Goal: Ask a question

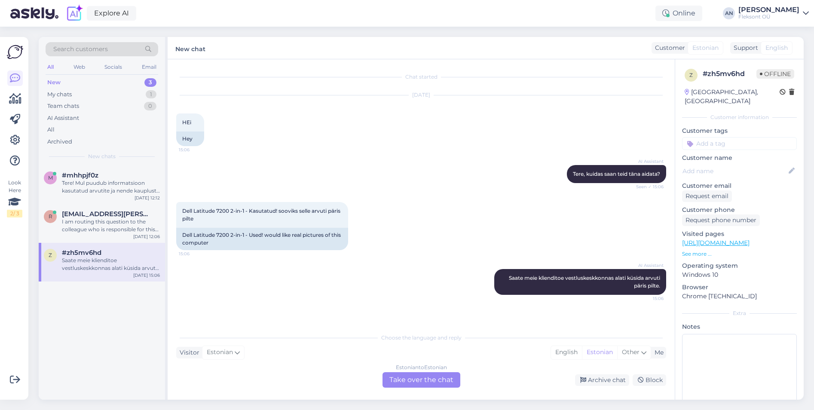
click at [104, 268] on div "Saate meie klienditoe vestluskeskkonnas alati küsida arvuti päris pilte." at bounding box center [111, 264] width 98 height 15
drag, startPoint x: 104, startPoint y: 268, endPoint x: 399, endPoint y: 168, distance: 311.2
click at [399, 168] on div "AI Assistant Tere, kuidas saan teid [PERSON_NAME] aidata? Seen ✓ 15:06" at bounding box center [421, 174] width 490 height 37
click at [113, 219] on div "I am routing this question to the colleague who is responsible for this topic. …" at bounding box center [111, 225] width 98 height 15
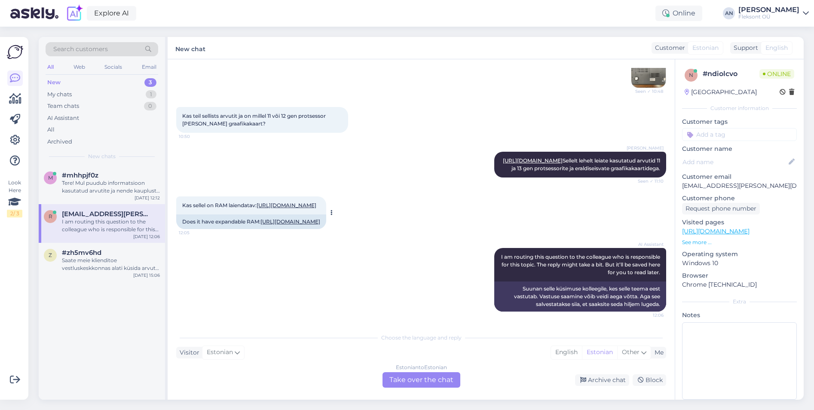
click at [306, 202] on link "[URL][DOMAIN_NAME]" at bounding box center [287, 205] width 60 height 6
click at [429, 381] on div "Estonian to Estonian Take over the chat" at bounding box center [421, 379] width 78 height 15
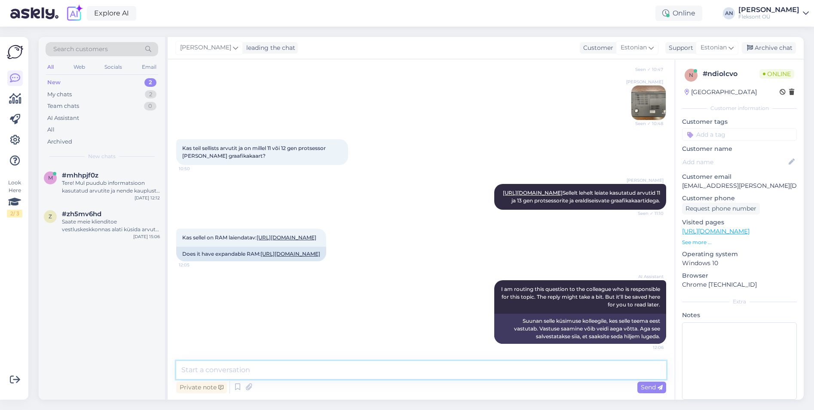
click at [323, 366] on textarea at bounding box center [421, 370] width 490 height 18
type textarea "Tere"
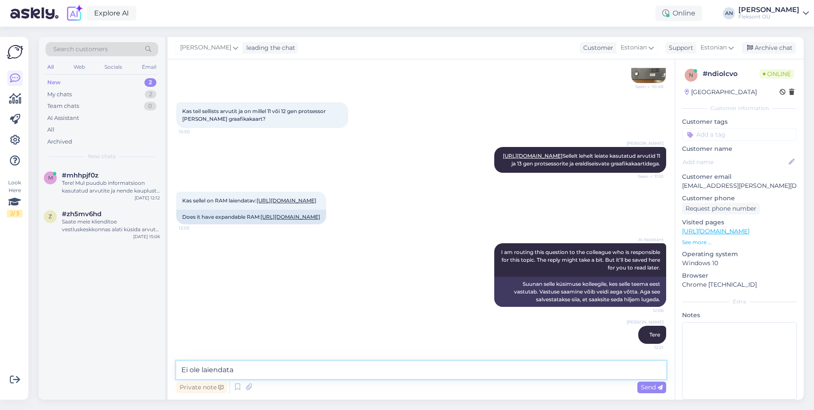
type textarea "Ei ole laiendatav"
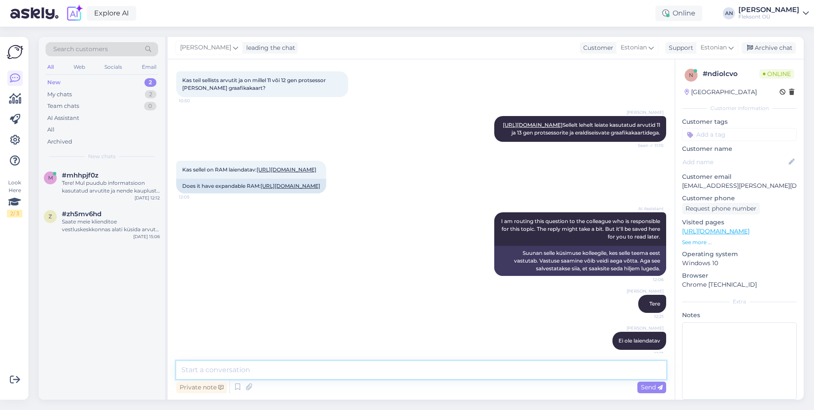
scroll to position [957, 0]
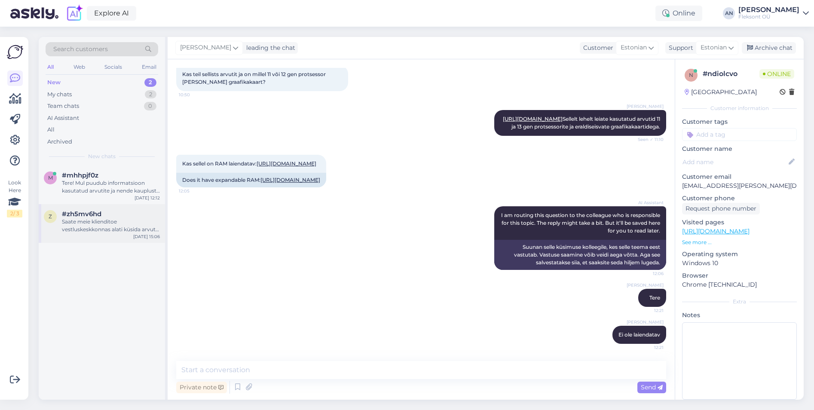
click at [104, 225] on div "Saate meie klienditoe vestluskeskkonnas alati küsida arvuti päris pilte." at bounding box center [111, 225] width 98 height 15
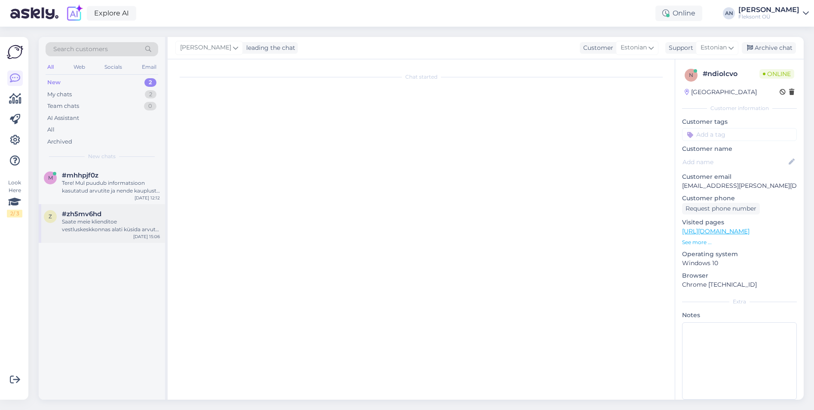
scroll to position [0, 0]
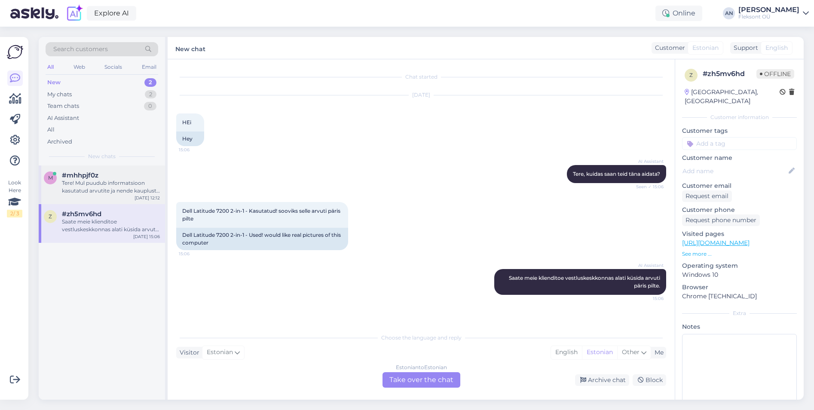
click at [104, 185] on div "Tere! Mul puudub informatsioon kasutatud arvutite ja nende kaupluste vahelise t…" at bounding box center [111, 186] width 98 height 15
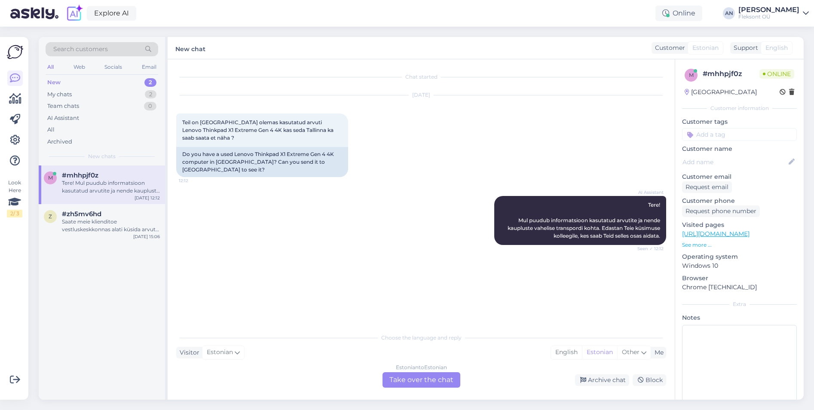
click at [729, 235] on link "[URL][DOMAIN_NAME]" at bounding box center [715, 234] width 67 height 8
click at [457, 187] on div "AI Assistant Tere! Mul puudub informatsioon kasutatud arvutite ja nende kauplus…" at bounding box center [421, 221] width 490 height 68
drag, startPoint x: 236, startPoint y: 145, endPoint x: 336, endPoint y: 146, distance: 100.1
click at [336, 147] on div "Do you have a used Lenovo Thinkpad X1 Extreme Gen 4 4K computer in [GEOGRAPHIC_…" at bounding box center [262, 162] width 172 height 30
drag, startPoint x: 336, startPoint y: 146, endPoint x: 307, endPoint y: 145, distance: 29.2
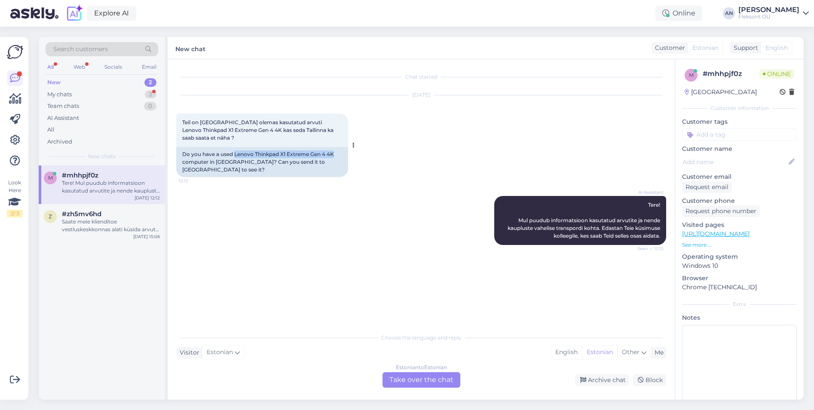
copy div "Lenovo Thinkpad X1 Extreme Gen 4 4K"
click at [416, 374] on div "Estonian to Estonian Take over the chat" at bounding box center [421, 379] width 78 height 15
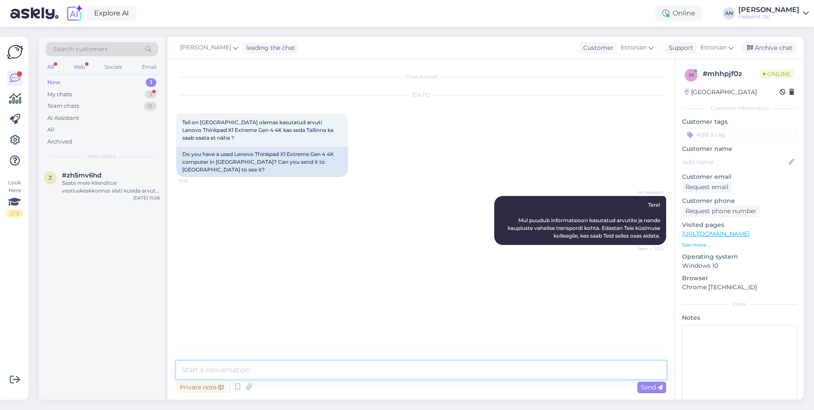
click at [360, 370] on textarea at bounding box center [421, 370] width 490 height 18
type textarea "Tere"
type textarea "Saame saata ka soovitud arvuti [GEOGRAPHIC_DATA] vaatamiseks."
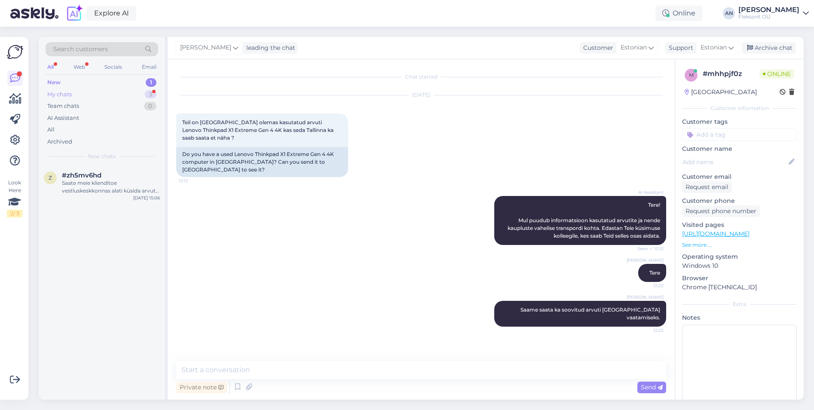
click at [75, 90] on div "My chats 3" at bounding box center [102, 95] width 113 height 12
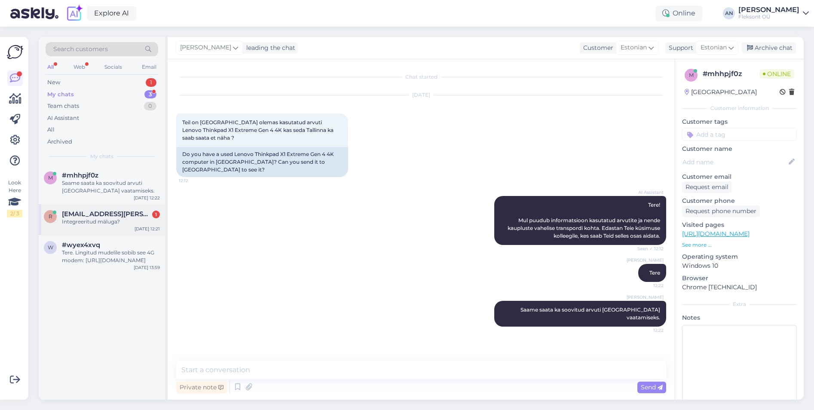
click at [100, 223] on div "Integreeritud mäluga?" at bounding box center [111, 222] width 98 height 8
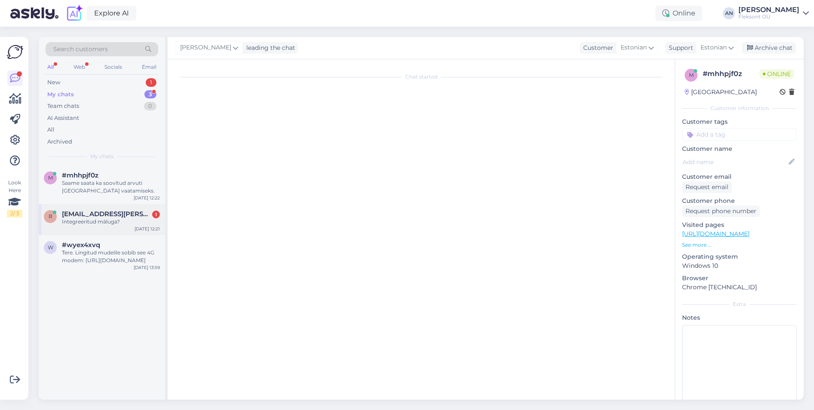
scroll to position [994, 0]
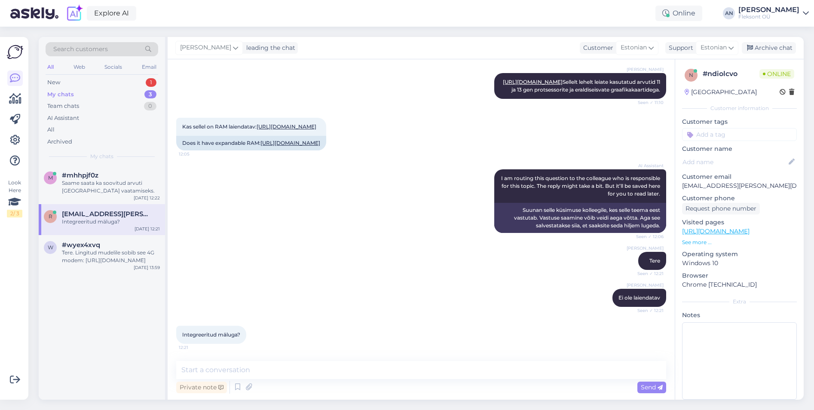
click at [398, 275] on div "[PERSON_NAME] Tere Seen ✓ 12:21" at bounding box center [421, 260] width 490 height 37
click at [325, 367] on textarea at bounding box center [421, 370] width 490 height 18
type textarea "Jah"
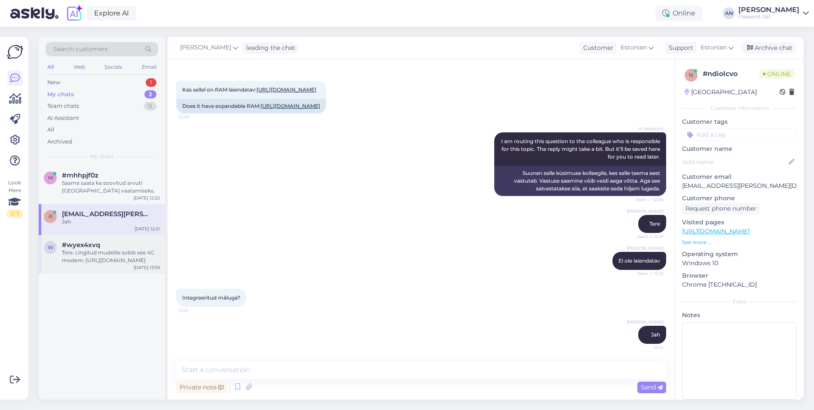
click at [99, 251] on div "Tere. Lingitud mudelile sobib see 4G modem: [URL][DOMAIN_NAME]" at bounding box center [111, 256] width 98 height 15
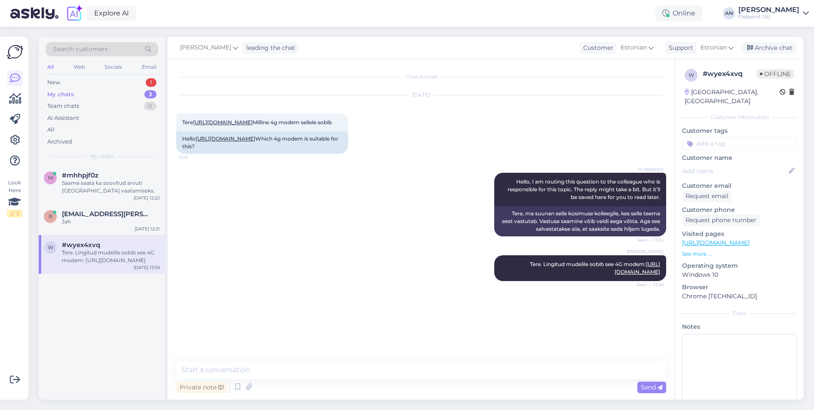
click at [423, 246] on div "AI Assistant Hello, I am routing this question to the colleague who is responsi…" at bounding box center [421, 204] width 490 height 83
click at [772, 49] on div "Archive chat" at bounding box center [769, 48] width 54 height 12
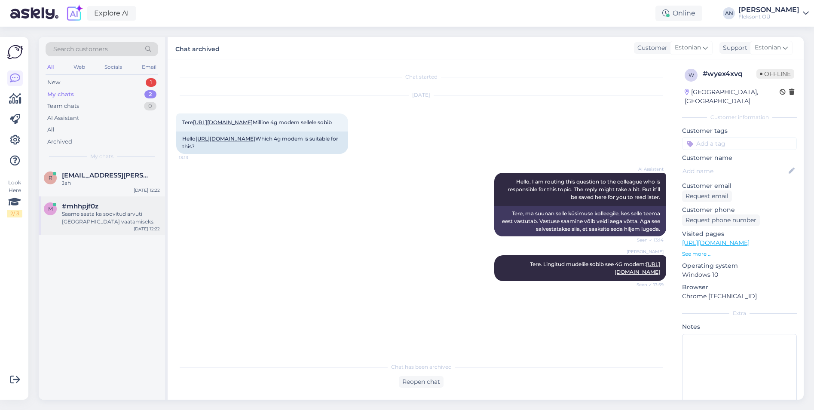
click at [83, 223] on div "Saame saata ka soovitud arvuti [GEOGRAPHIC_DATA] vaatamiseks." at bounding box center [111, 217] width 98 height 15
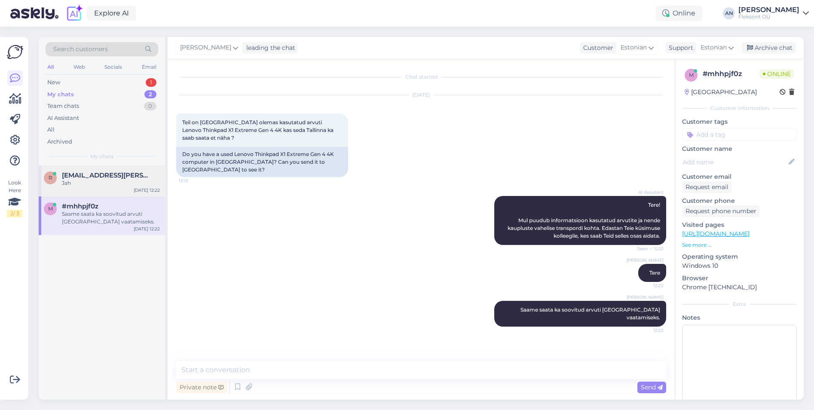
click at [86, 174] on span "[EMAIL_ADDRESS][PERSON_NAME][DOMAIN_NAME]" at bounding box center [106, 175] width 89 height 8
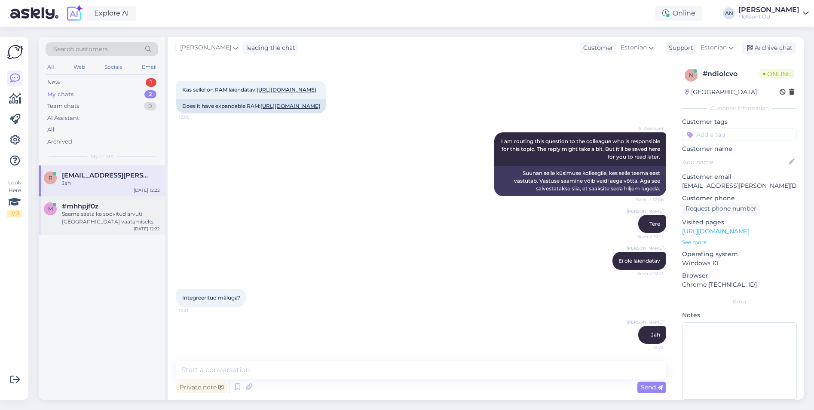
click at [92, 215] on div "Saame saata ka soovitud arvuti [GEOGRAPHIC_DATA] vaatamiseks." at bounding box center [111, 217] width 98 height 15
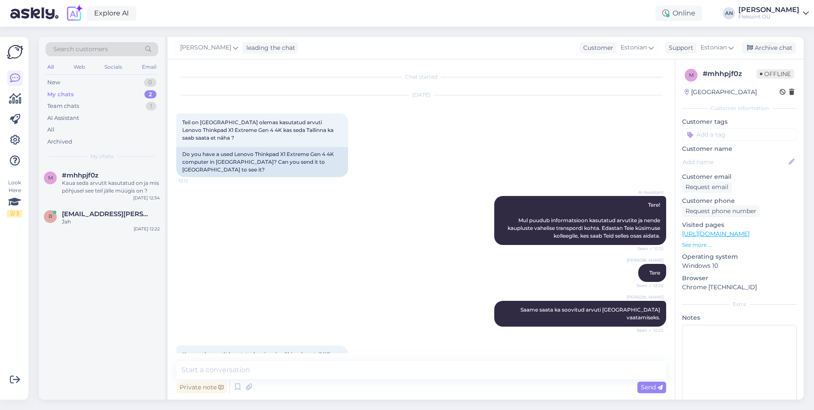
scroll to position [4, 0]
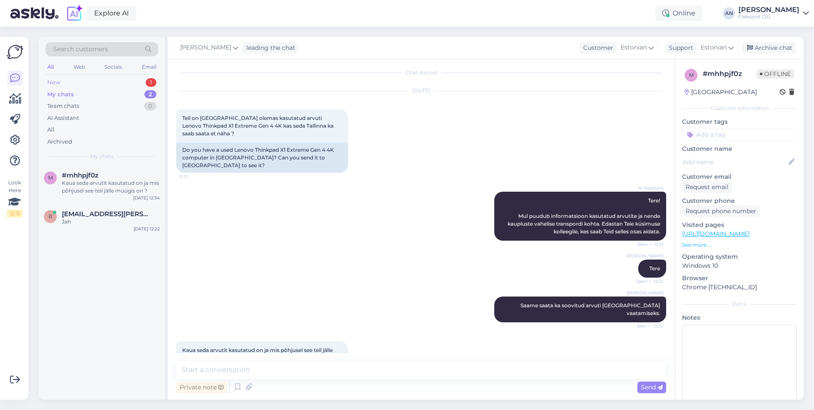
click at [77, 80] on div "New 1" at bounding box center [102, 82] width 113 height 12
click at [122, 179] on div "Tere! Kahjuks puudub mul informatsioon konkreetse sülearvuti saabumise kuupäeva…" at bounding box center [111, 186] width 98 height 15
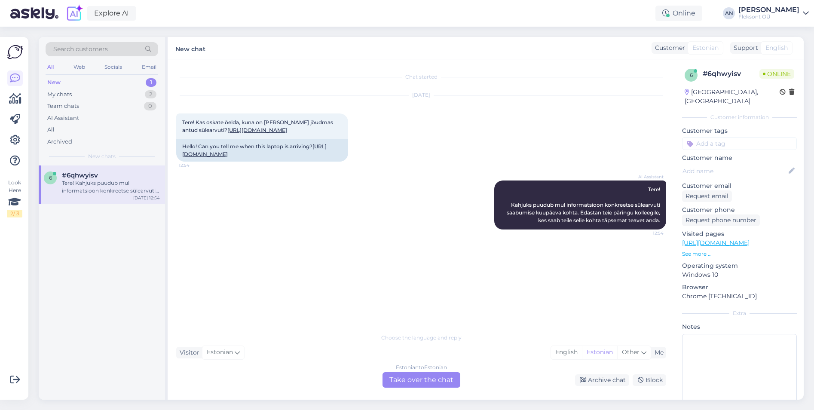
click at [391, 226] on div "AI Assistant Tere! Kahjuks puudub mul informatsioon konkreetse sülearvuti saabu…" at bounding box center [421, 205] width 490 height 68
click at [278, 130] on link "[URL][DOMAIN_NAME]" at bounding box center [257, 130] width 60 height 6
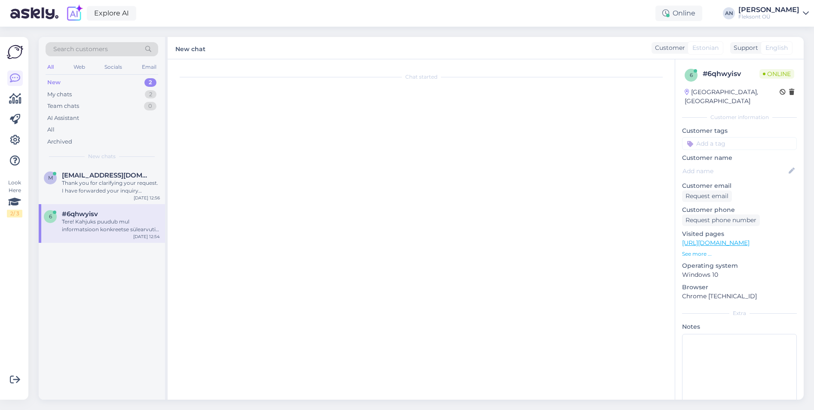
scroll to position [160, 0]
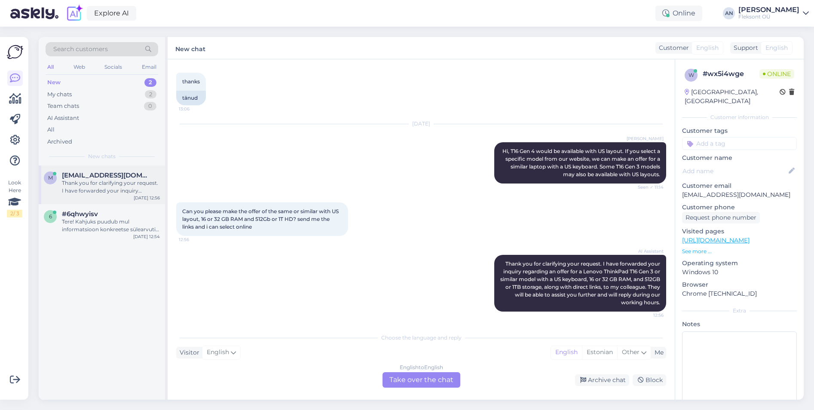
click at [116, 174] on span "[EMAIL_ADDRESS][DOMAIN_NAME]" at bounding box center [106, 175] width 89 height 8
click at [98, 220] on div "Tere! Kahjuks puudub mul informatsioon konkreetse sülearvuti saabumise kuupäeva…" at bounding box center [111, 225] width 98 height 15
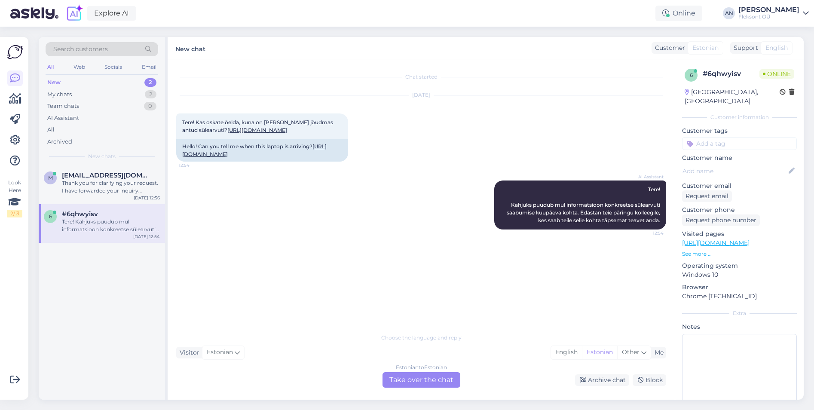
click at [352, 234] on div "AI Assistant Tere! Kahjuks puudub mul informatsioon konkreetse sülearvuti saabu…" at bounding box center [421, 205] width 490 height 68
click at [270, 236] on div "AI Assistant Tere! Kahjuks puudub mul informatsioon konkreetse sülearvuti saabu…" at bounding box center [421, 205] width 490 height 68
click at [429, 376] on div "Estonian to Estonian Take over the chat" at bounding box center [421, 379] width 78 height 15
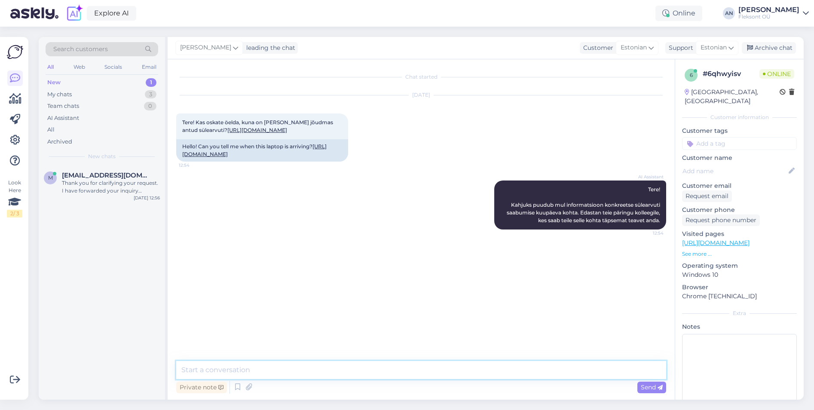
click at [318, 367] on textarea at bounding box center [421, 370] width 490 height 18
click at [253, 366] on textarea "Tere. V" at bounding box center [421, 370] width 490 height 18
type textarea "Tere. Võimalus on meil tellida seda toodet novembri alguses."
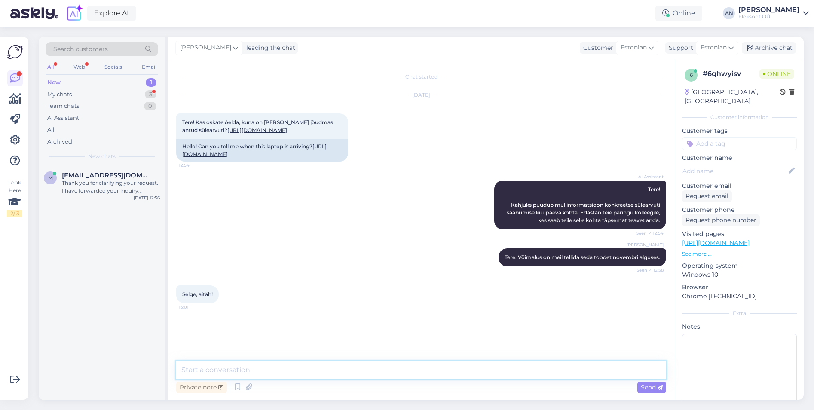
click at [254, 366] on textarea at bounding box center [421, 370] width 490 height 18
type textarea "Võtke heaks"
click at [85, 178] on span "[EMAIL_ADDRESS][DOMAIN_NAME]" at bounding box center [106, 175] width 89 height 8
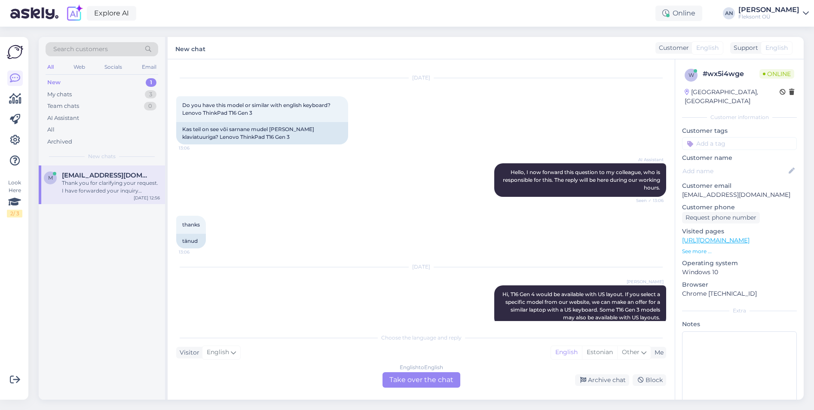
scroll to position [0, 0]
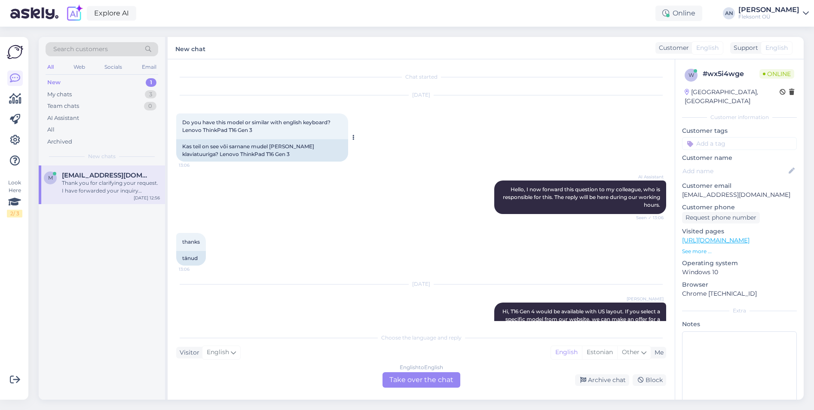
click at [299, 148] on div "Kas teil on see või sarnane mudel [PERSON_NAME] klaviatuuriga? Lenovo ThinkPad …" at bounding box center [262, 150] width 172 height 22
click at [247, 146] on div "Kas teil on see või sarnane mudel [PERSON_NAME] klaviatuuriga? Lenovo ThinkPad …" at bounding box center [262, 150] width 172 height 22
click at [222, 150] on div "Kas teil on see või sarnane mudel [PERSON_NAME] klaviatuuriga? Lenovo ThinkPad …" at bounding box center [262, 150] width 172 height 22
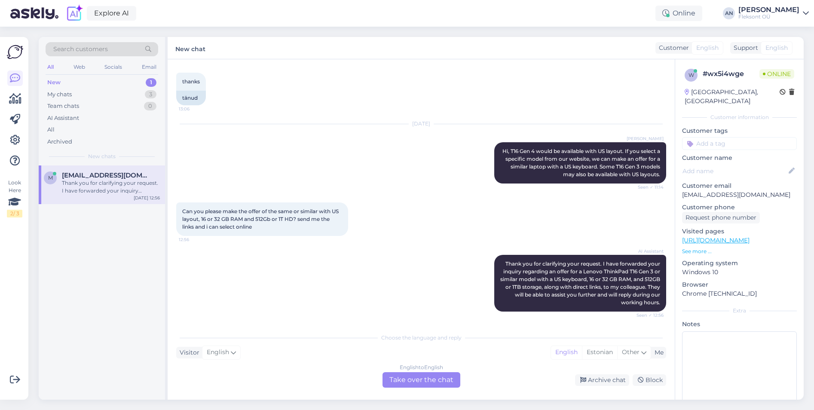
click at [368, 255] on div "AI Assistant Thank you for clarifying your request. I have forwarded your inqui…" at bounding box center [421, 283] width 490 height 76
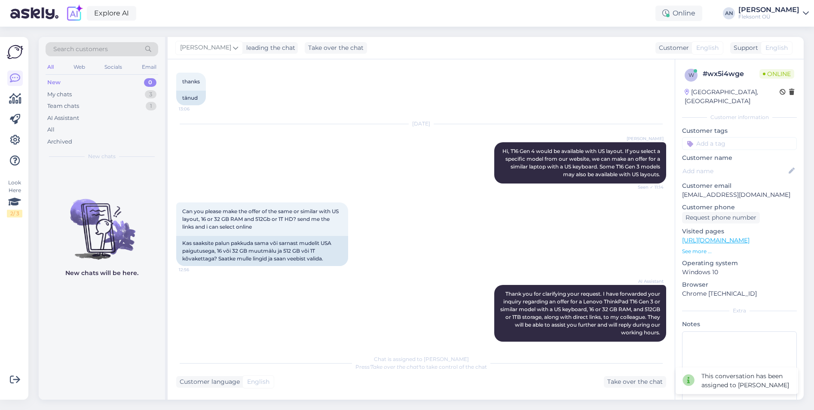
scroll to position [169, 0]
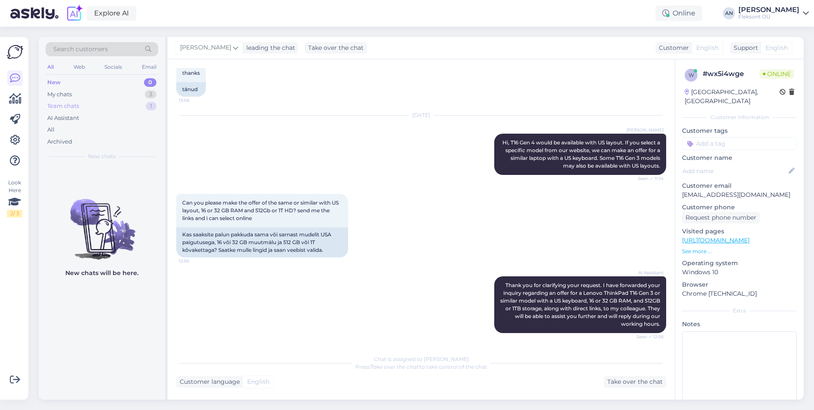
click at [57, 104] on div "Team chats" at bounding box center [63, 106] width 32 height 9
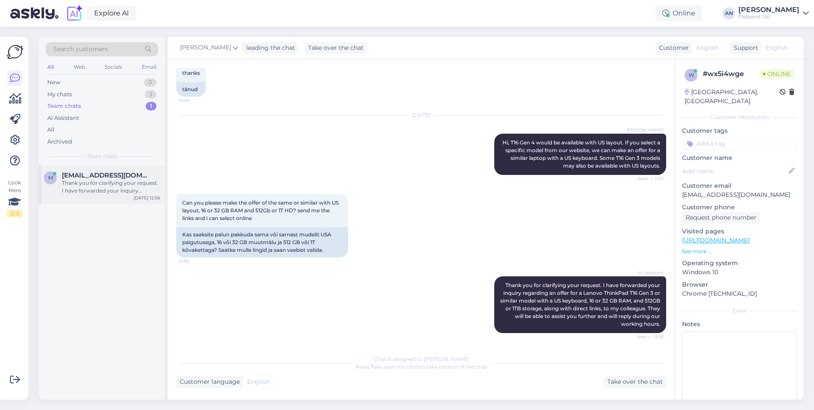
click at [112, 184] on div "Thank you for clarifying your request. I have forwarded your inquiry regarding …" at bounding box center [111, 186] width 98 height 15
click at [396, 291] on div "AI Assistant Thank you for clarifying your request. I have forwarded your inqui…" at bounding box center [421, 305] width 490 height 76
click at [58, 94] on div "My chats" at bounding box center [59, 94] width 24 height 9
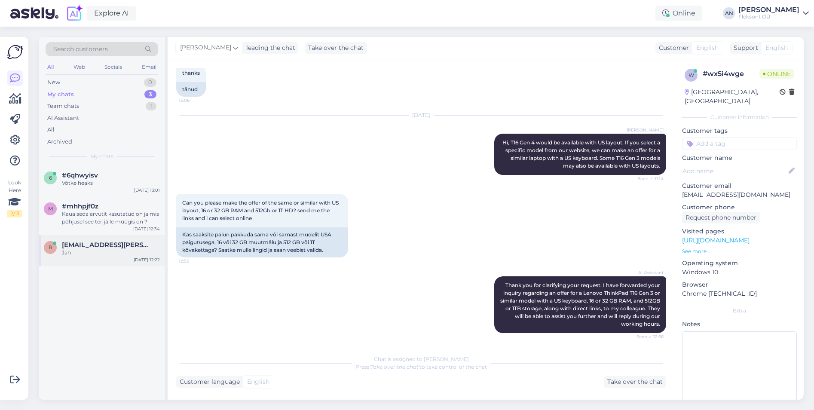
click at [91, 257] on div "r [EMAIL_ADDRESS][PERSON_NAME][DOMAIN_NAME] Jah [DATE] 12:22" at bounding box center [102, 250] width 126 height 31
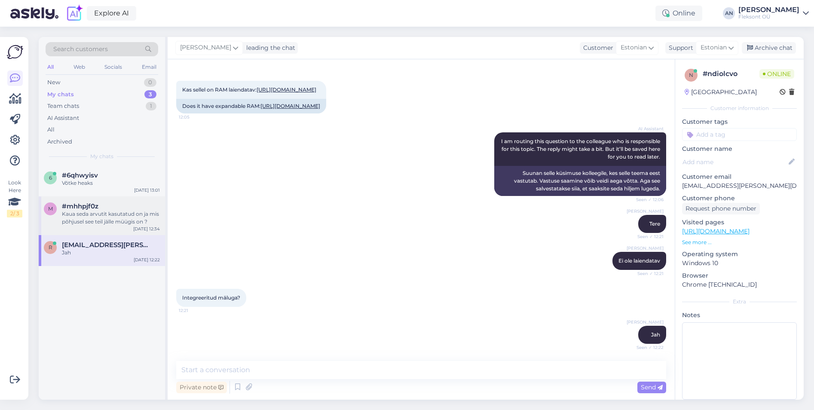
click at [73, 215] on div "Kaua seda arvutit kasutatud on ja mis põhjusel see teil jälle müügis on ?" at bounding box center [111, 217] width 98 height 15
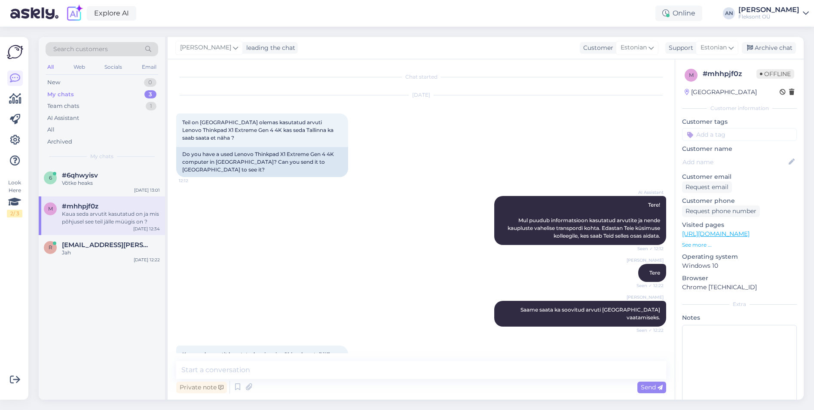
scroll to position [4, 0]
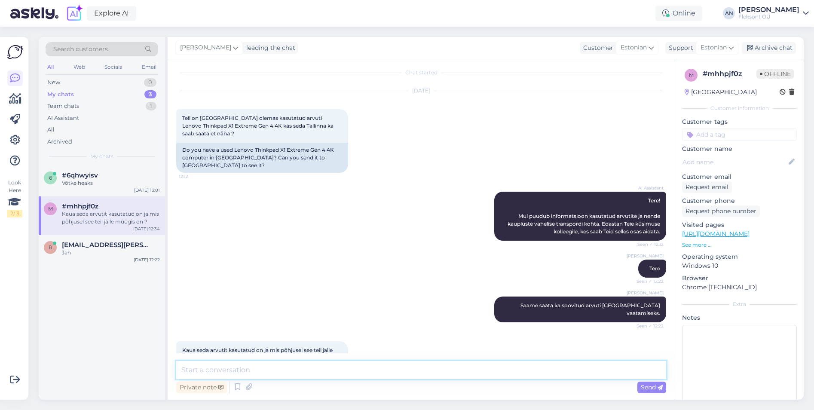
click at [339, 369] on textarea at bounding box center [421, 370] width 490 height 18
click at [720, 232] on link "[URL][DOMAIN_NAME]" at bounding box center [715, 234] width 67 height 8
click at [530, 367] on textarea "Kasutusaega ja ajalugu ei öelda. Tegu on ettevõtete rendiarvutiga ning kui gara…" at bounding box center [421, 370] width 490 height 18
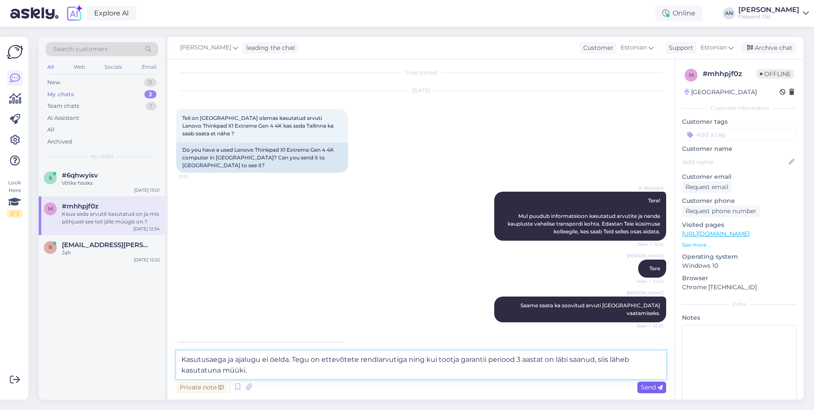
type textarea "Kasutusaega ja ajalugu ei öelda. Tegu on ettevõtete rendiarvutiga ning kui toot…"
click at [653, 384] on span "Send" at bounding box center [652, 387] width 22 height 8
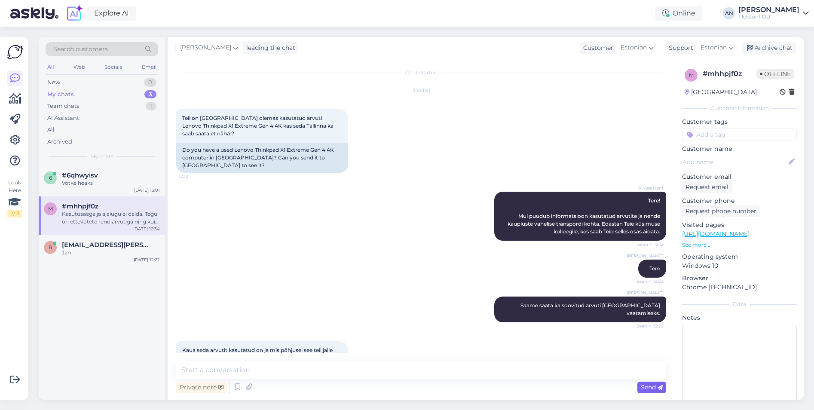
scroll to position [57, 0]
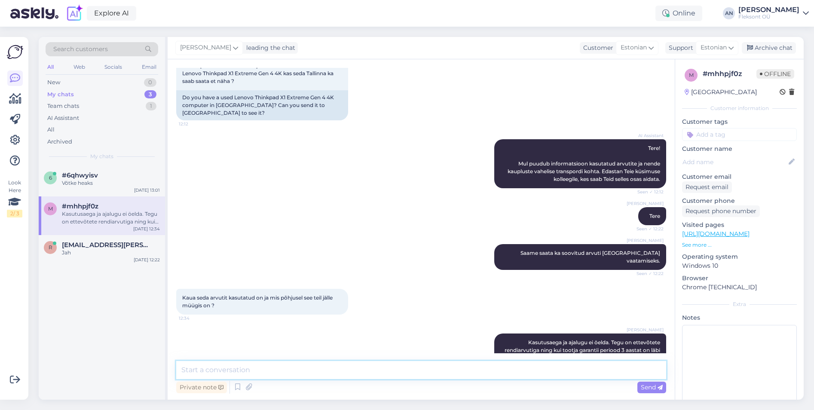
click at [535, 365] on textarea at bounding box center [421, 370] width 490 height 18
click at [730, 233] on link "[URL][DOMAIN_NAME]" at bounding box center [715, 234] width 67 height 8
click at [351, 324] on div "[PERSON_NAME] ja ajalugu ei öelda. Tegu on ettevõtete rendiarvutiga ning kui to…" at bounding box center [421, 350] width 490 height 52
click at [783, 46] on div "Archive chat" at bounding box center [769, 48] width 54 height 12
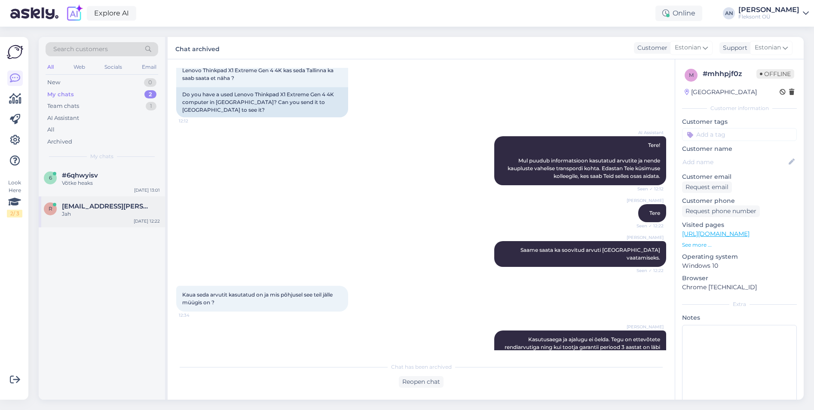
click at [82, 206] on span "[EMAIL_ADDRESS][PERSON_NAME][DOMAIN_NAME]" at bounding box center [106, 206] width 89 height 8
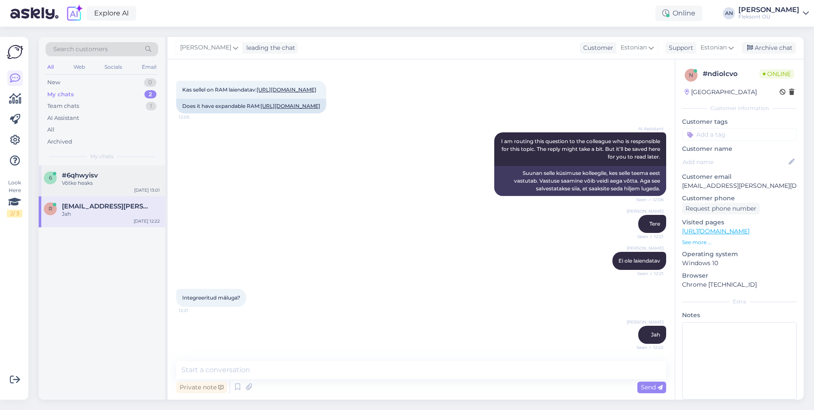
click at [53, 183] on div "6" at bounding box center [50, 177] width 13 height 13
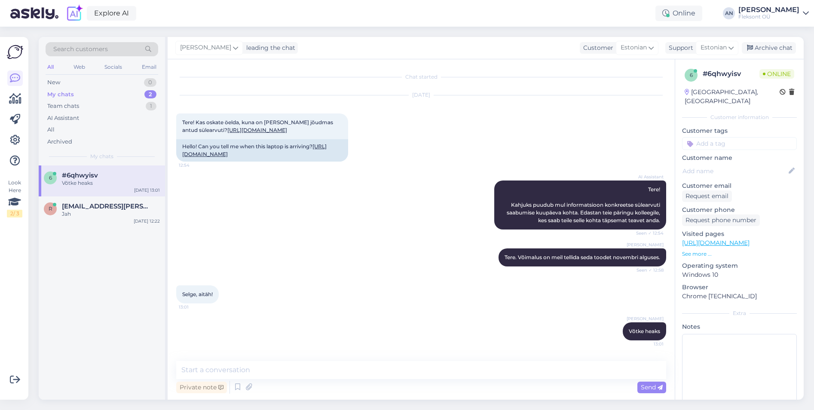
click at [336, 224] on div "AI Assistant Tere! Kahjuks puudub mul informatsioon konkreetse sülearvuti saabu…" at bounding box center [421, 205] width 490 height 68
click at [336, 217] on div "AI Assistant Tere! Kahjuks puudub mul informatsioon konkreetse sülearvuti saabu…" at bounding box center [421, 205] width 490 height 68
click at [97, 209] on span "[EMAIL_ADDRESS][PERSON_NAME][DOMAIN_NAME]" at bounding box center [106, 206] width 89 height 8
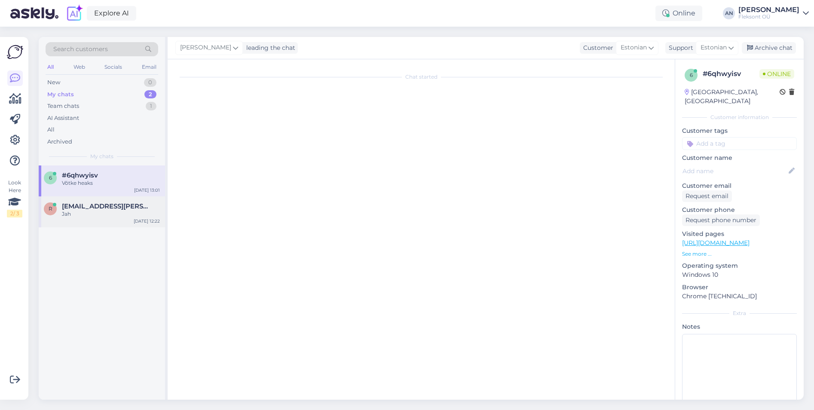
scroll to position [1031, 0]
